Goal: Information Seeking & Learning: Learn about a topic

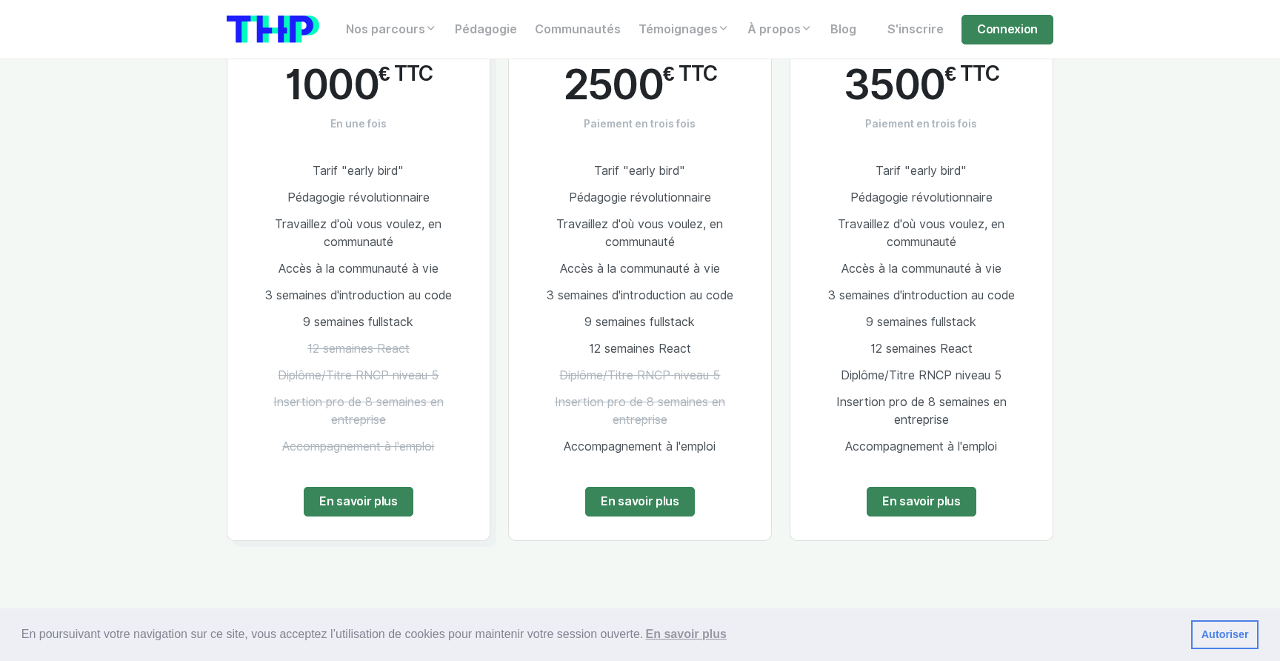
scroll to position [2954, 0]
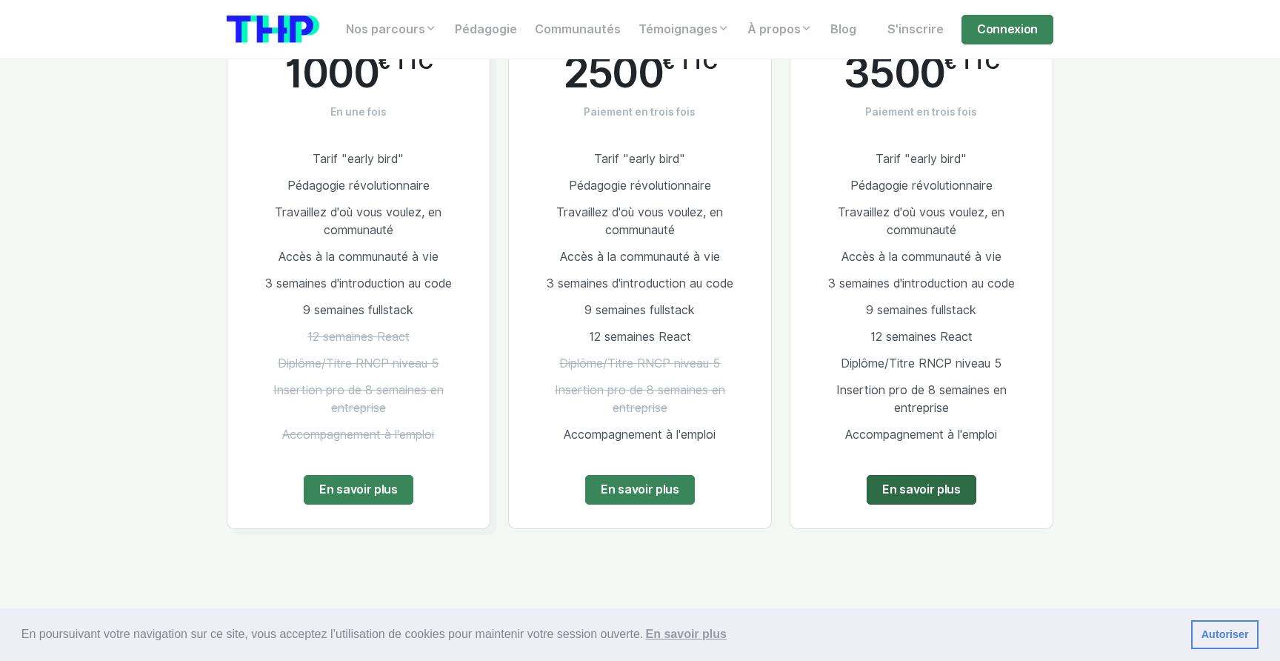
click at [926, 477] on link "En savoir plus" at bounding box center [922, 490] width 110 height 30
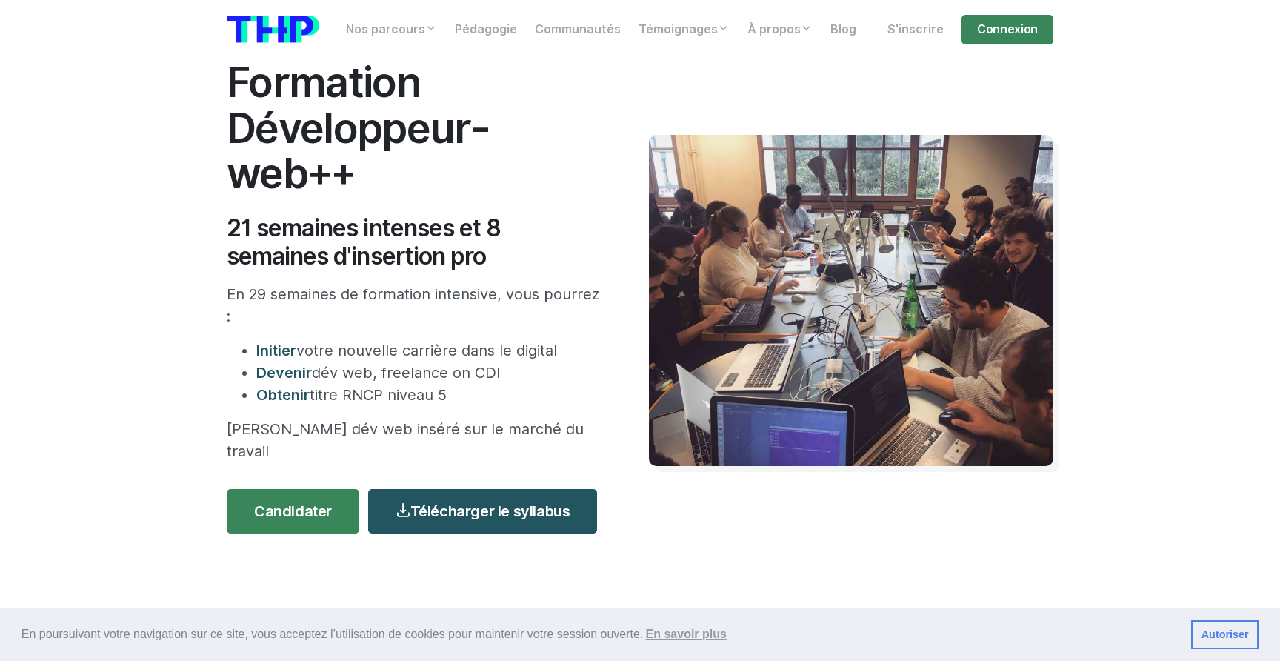
scroll to position [91, 0]
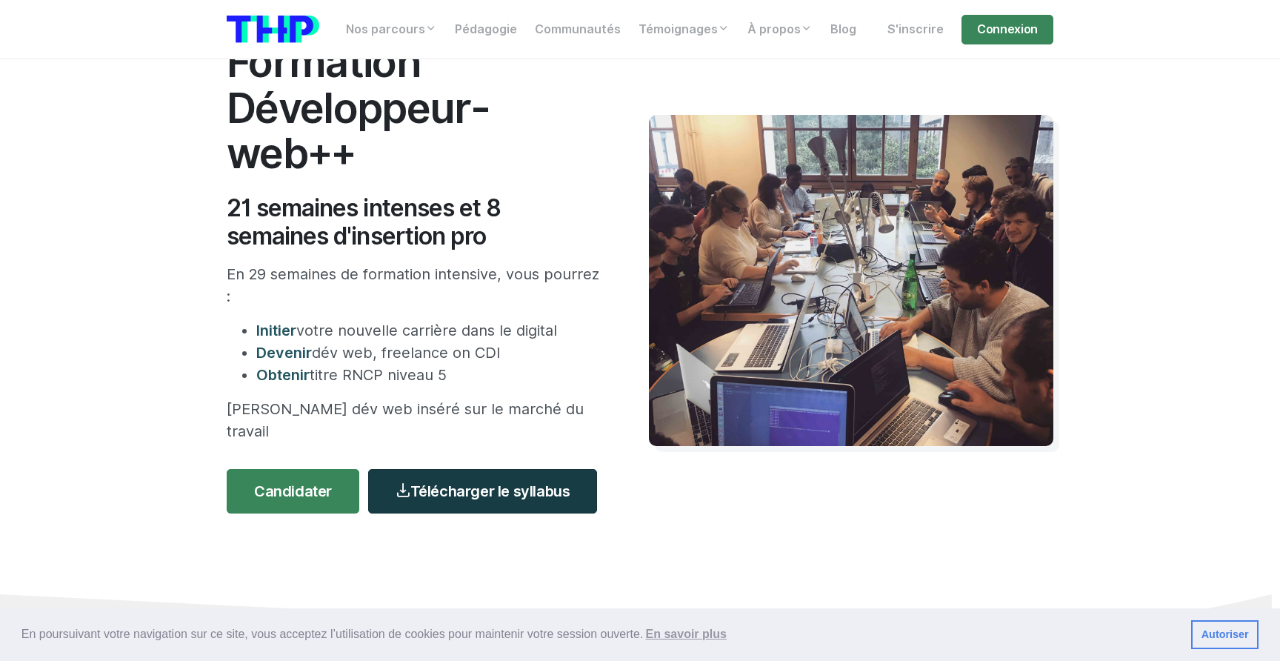
click at [470, 472] on link "Télécharger le syllabus" at bounding box center [482, 491] width 229 height 44
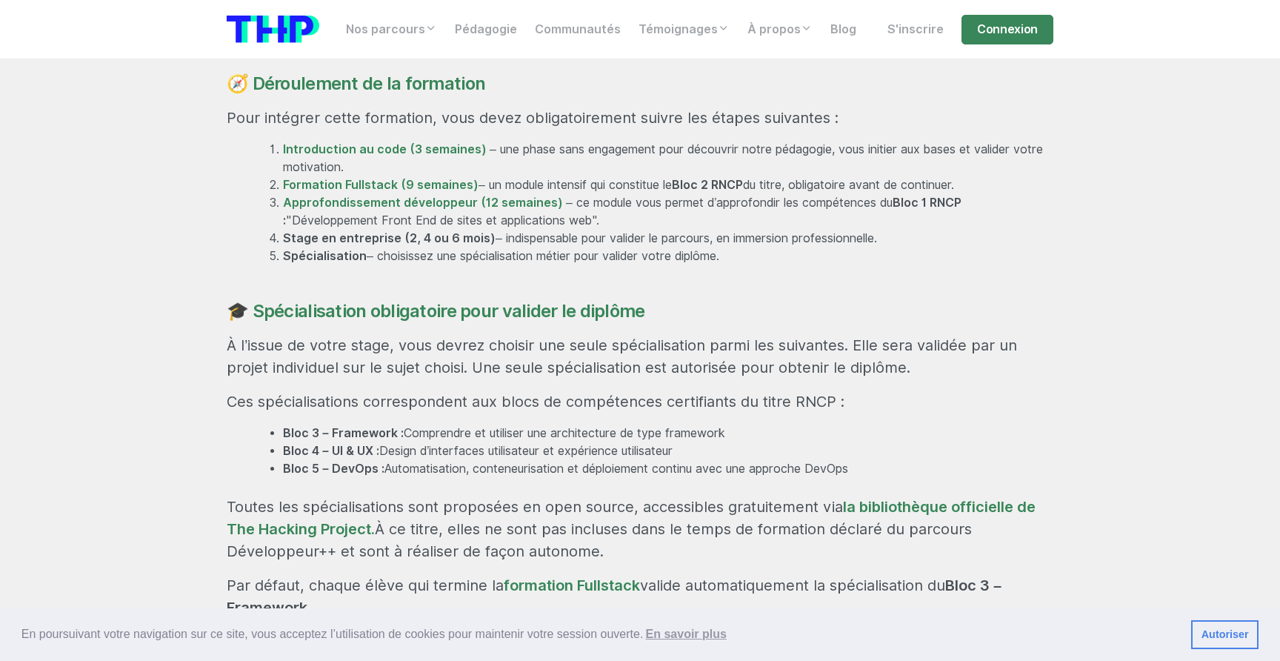
scroll to position [1062, 0]
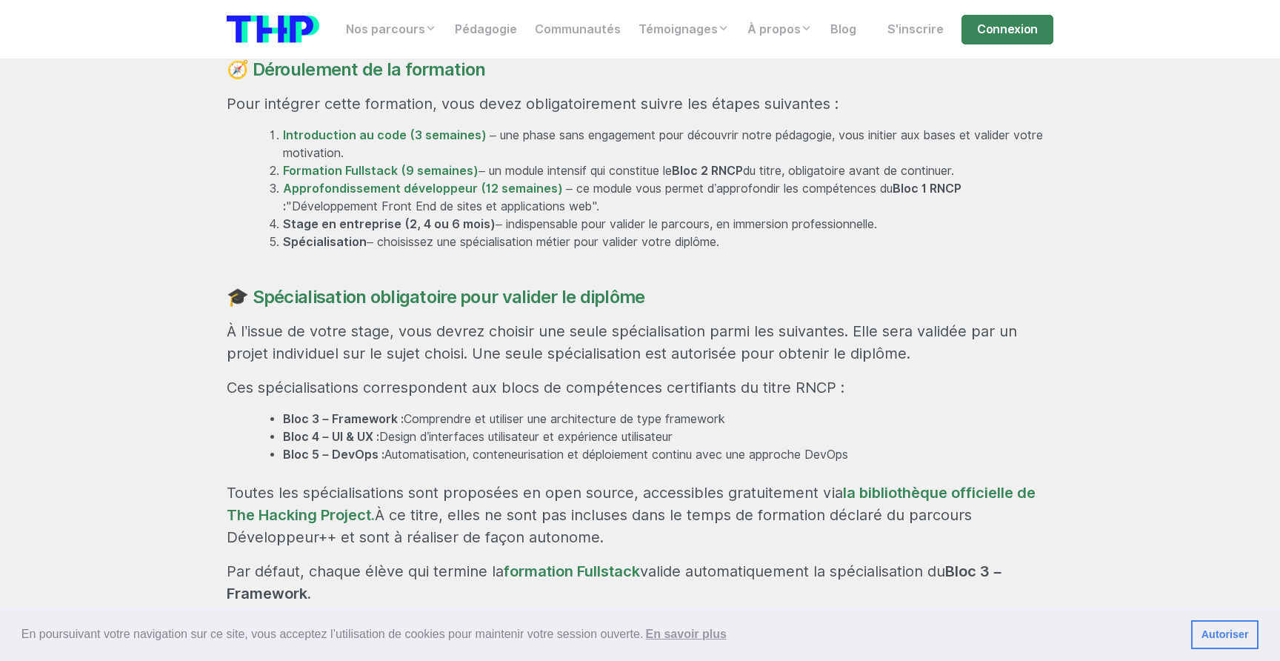
drag, startPoint x: 816, startPoint y: 408, endPoint x: 875, endPoint y: 408, distance: 58.5
click at [875, 446] on li "Bloc 5 – DevOps : Automatisation, conteneurisation et déploiement continu avec …" at bounding box center [668, 455] width 770 height 18
copy li "DevOps"
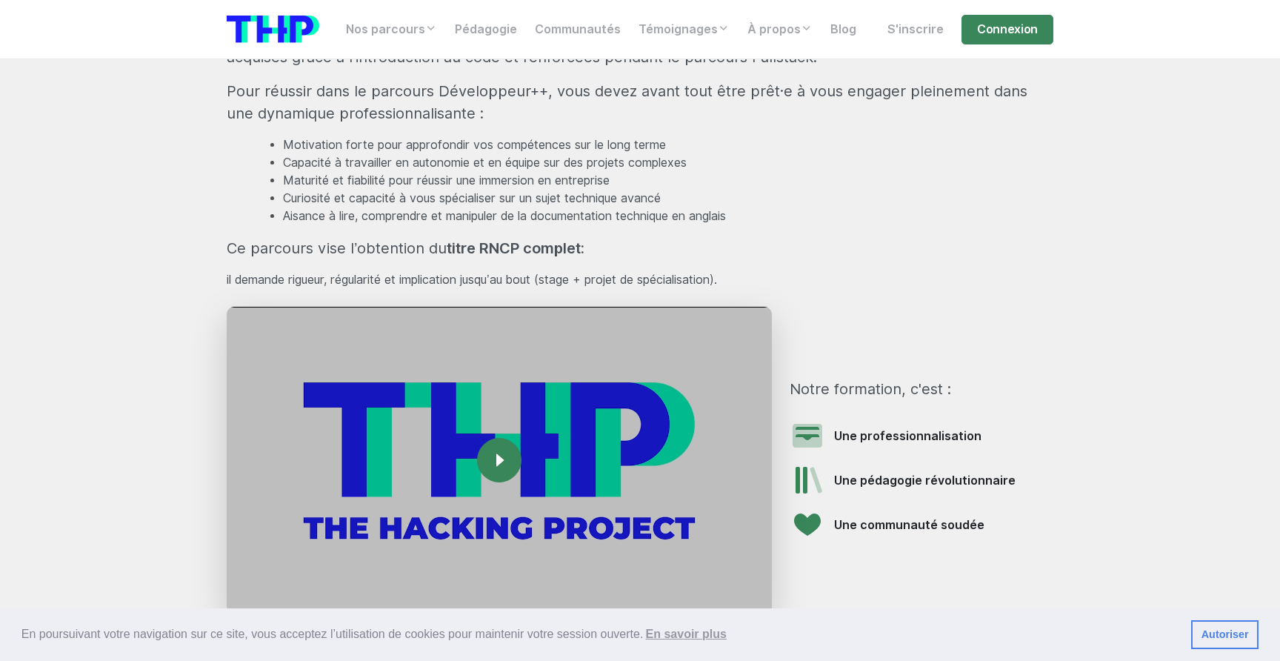
scroll to position [1788, 0]
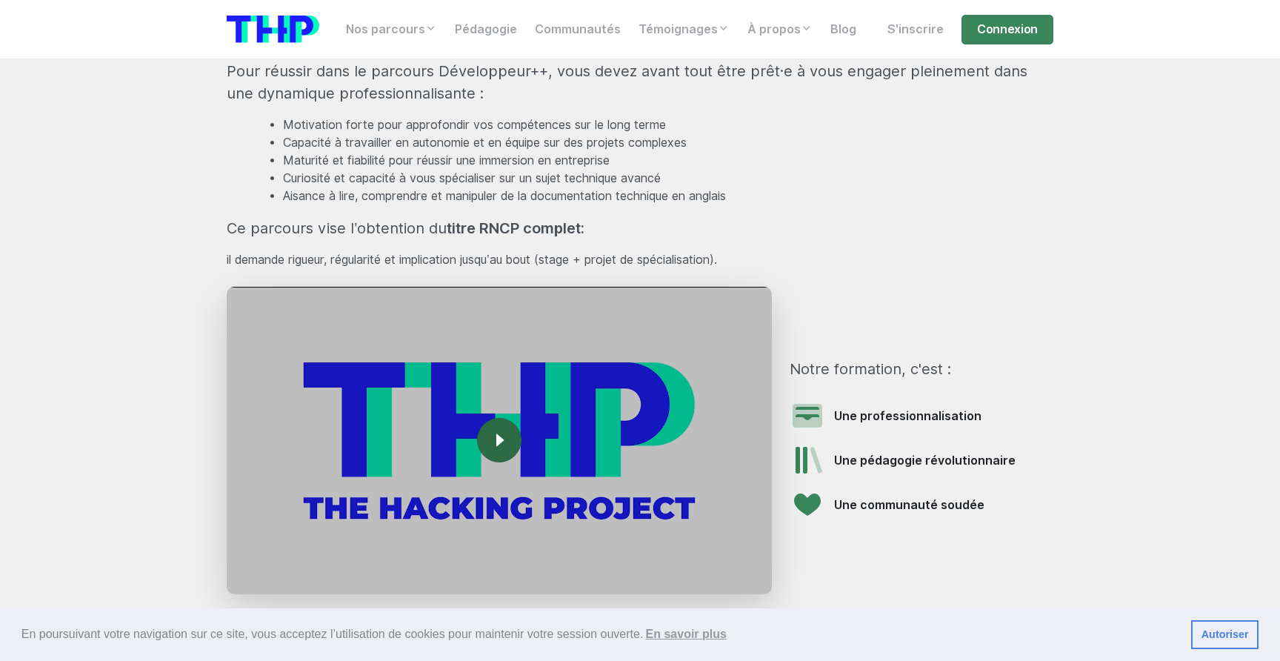
click at [504, 428] on rect at bounding box center [499, 440] width 24 height 24
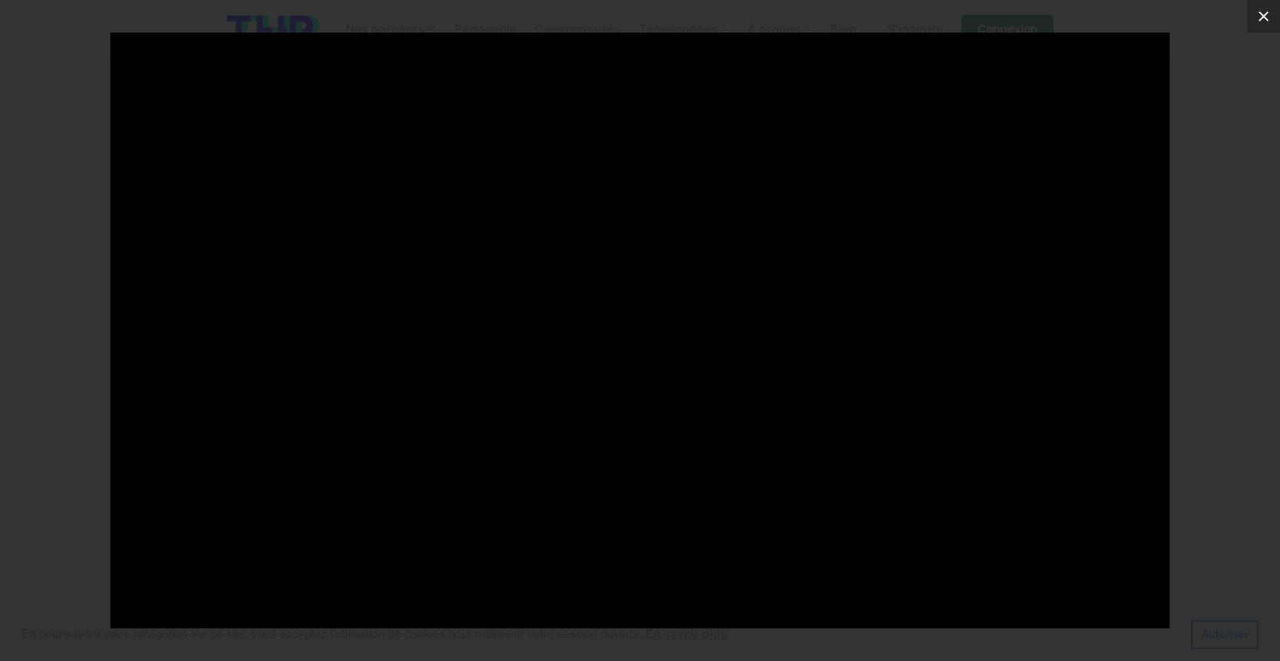
click at [1269, 24] on icon at bounding box center [1264, 16] width 18 height 18
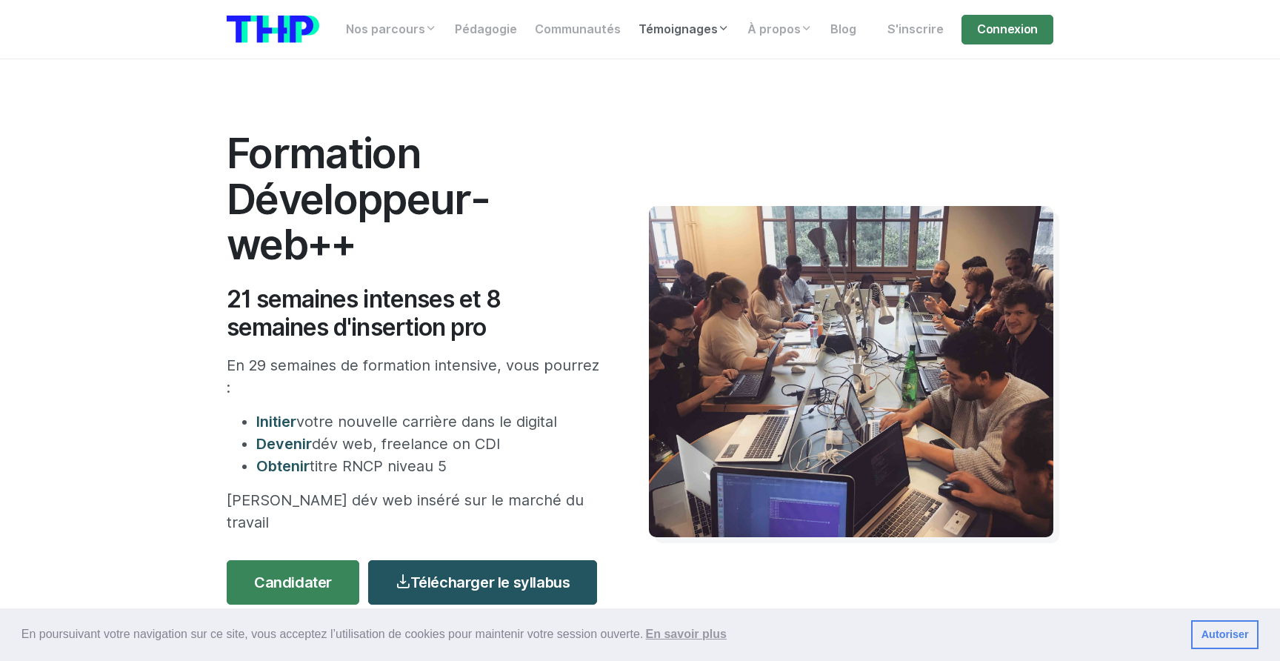
scroll to position [0, 0]
